Goal: Navigation & Orientation: Go to known website

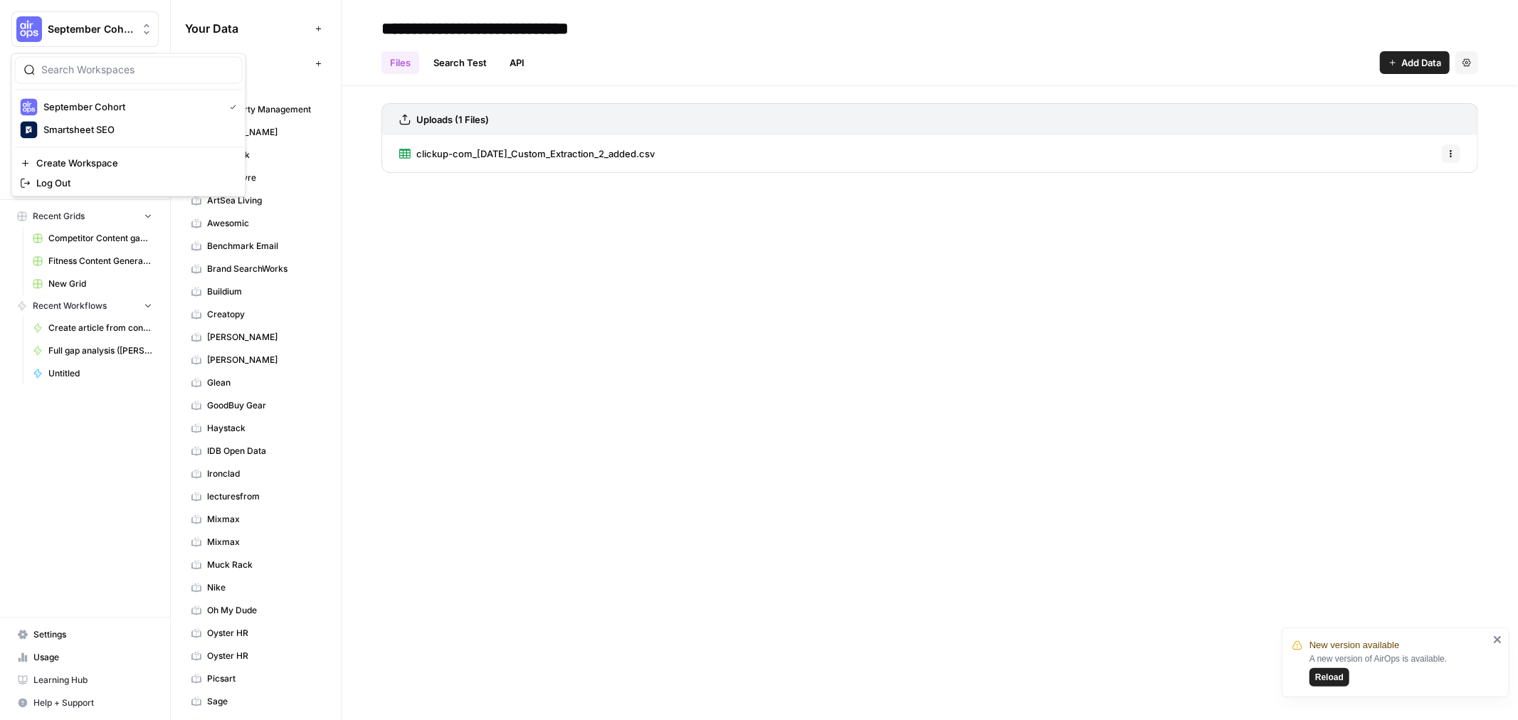
scroll to position [719, 0]
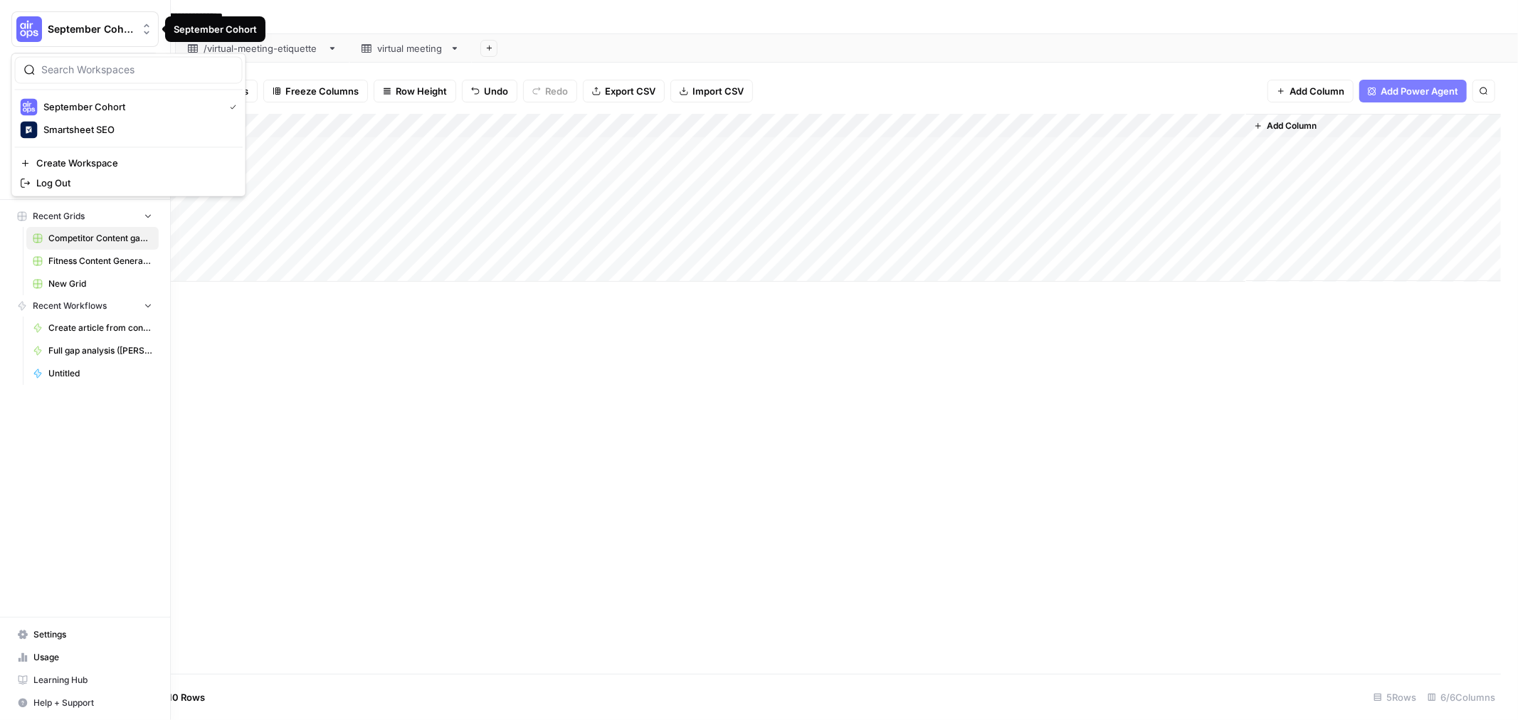
drag, startPoint x: 21, startPoint y: 21, endPoint x: 28, endPoint y: 23, distance: 7.4
click at [20, 21] on img "Workspace: September Cohort" at bounding box center [29, 29] width 26 height 26
click at [18, 89] on icon at bounding box center [23, 91] width 10 height 10
